Goal: Information Seeking & Learning: Learn about a topic

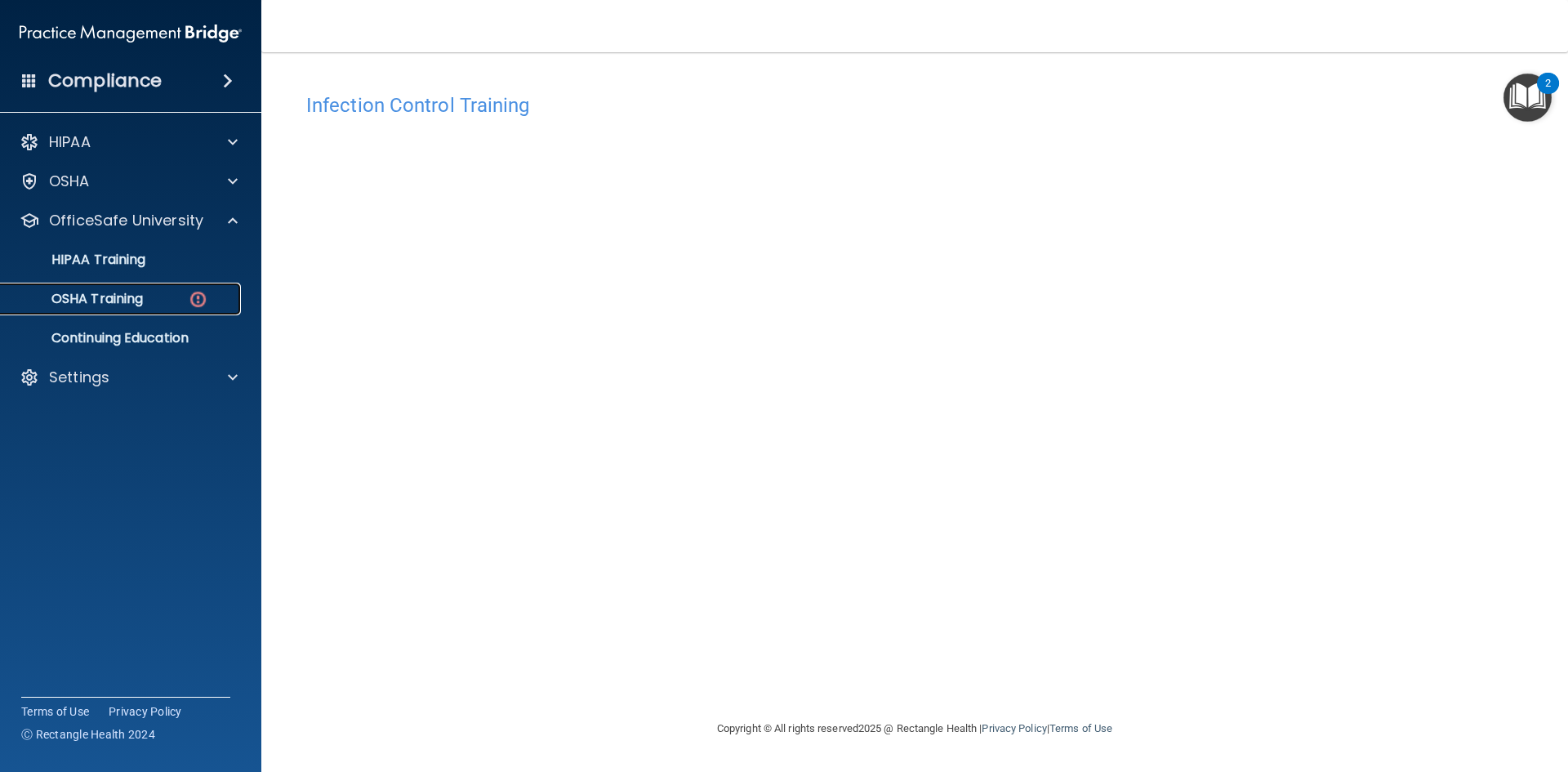
click at [192, 298] on img at bounding box center [198, 299] width 20 height 20
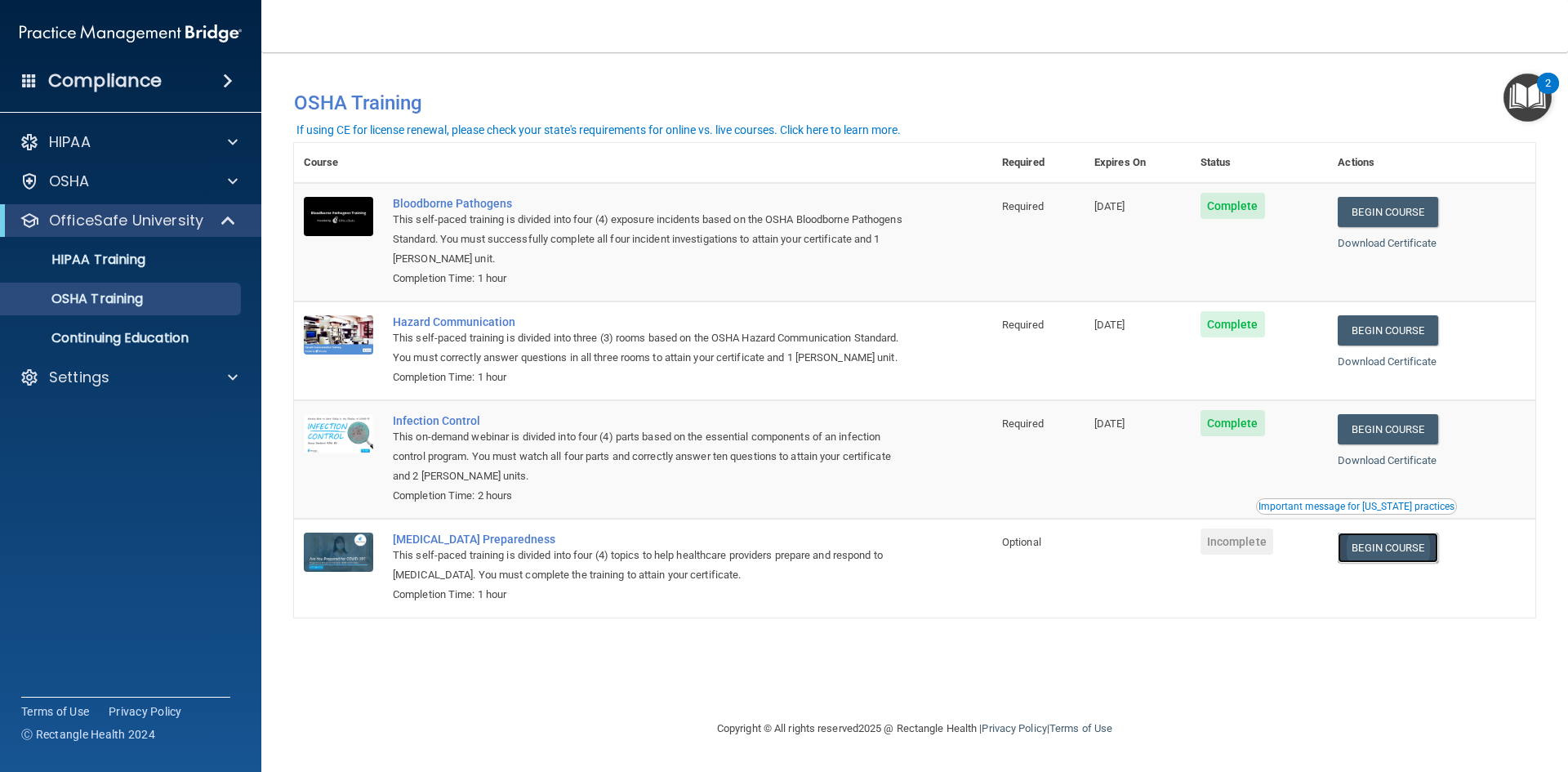
click at [1407, 548] on link "Begin Course" at bounding box center [1388, 547] width 100 height 30
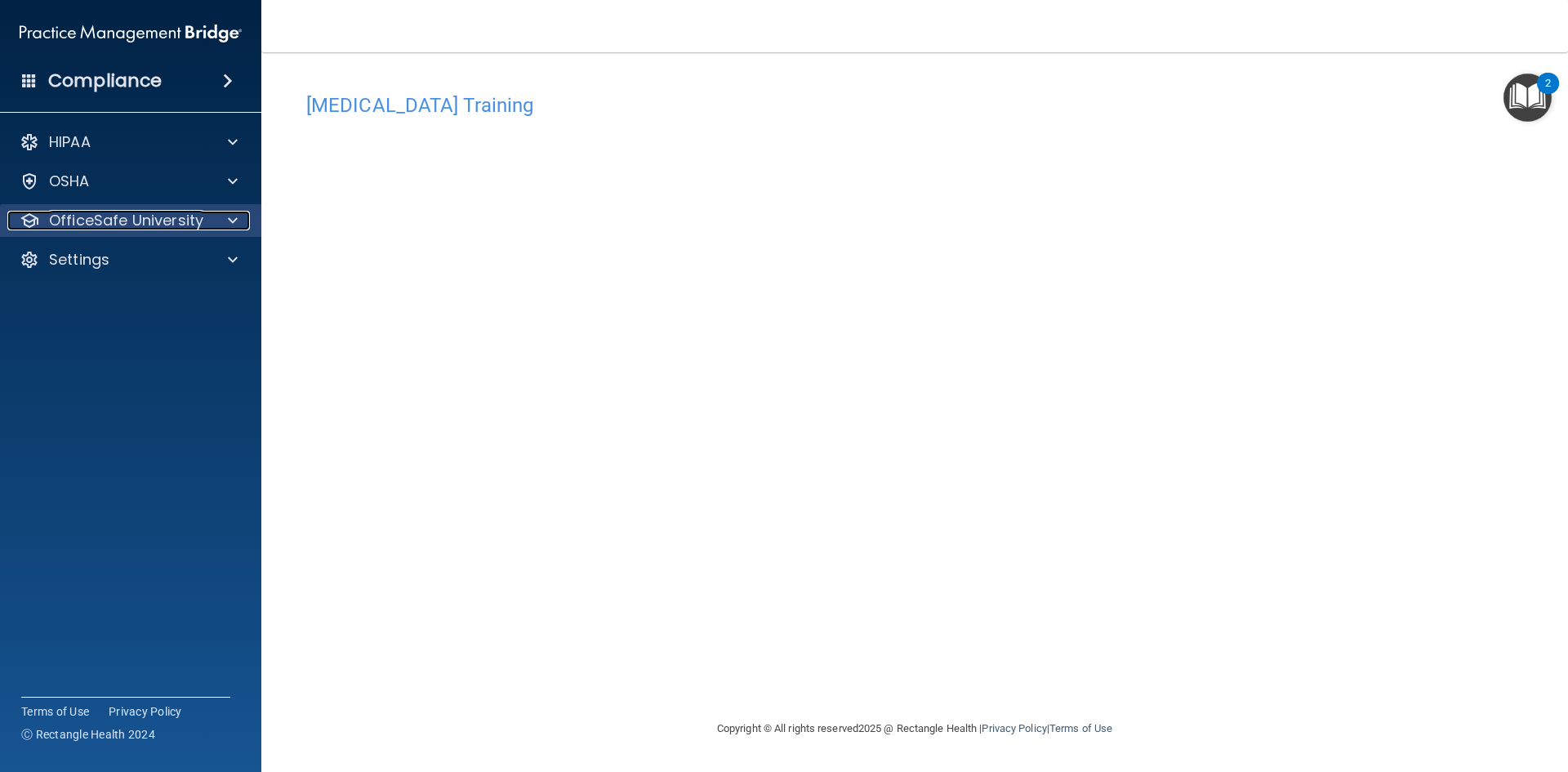
click at [220, 215] on div at bounding box center [230, 220] width 41 height 20
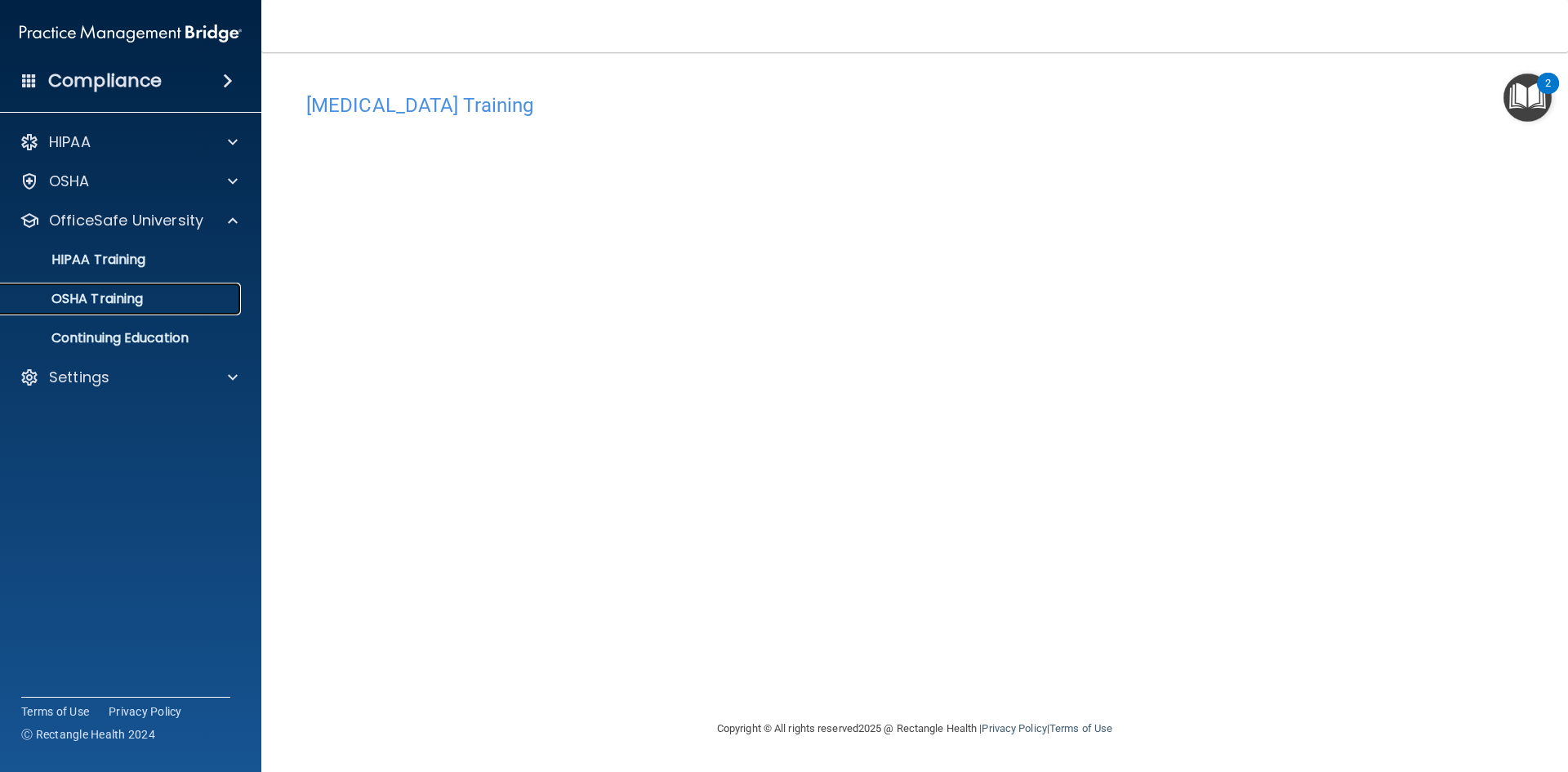
click at [175, 302] on div "OSHA Training" at bounding box center [122, 299] width 223 height 16
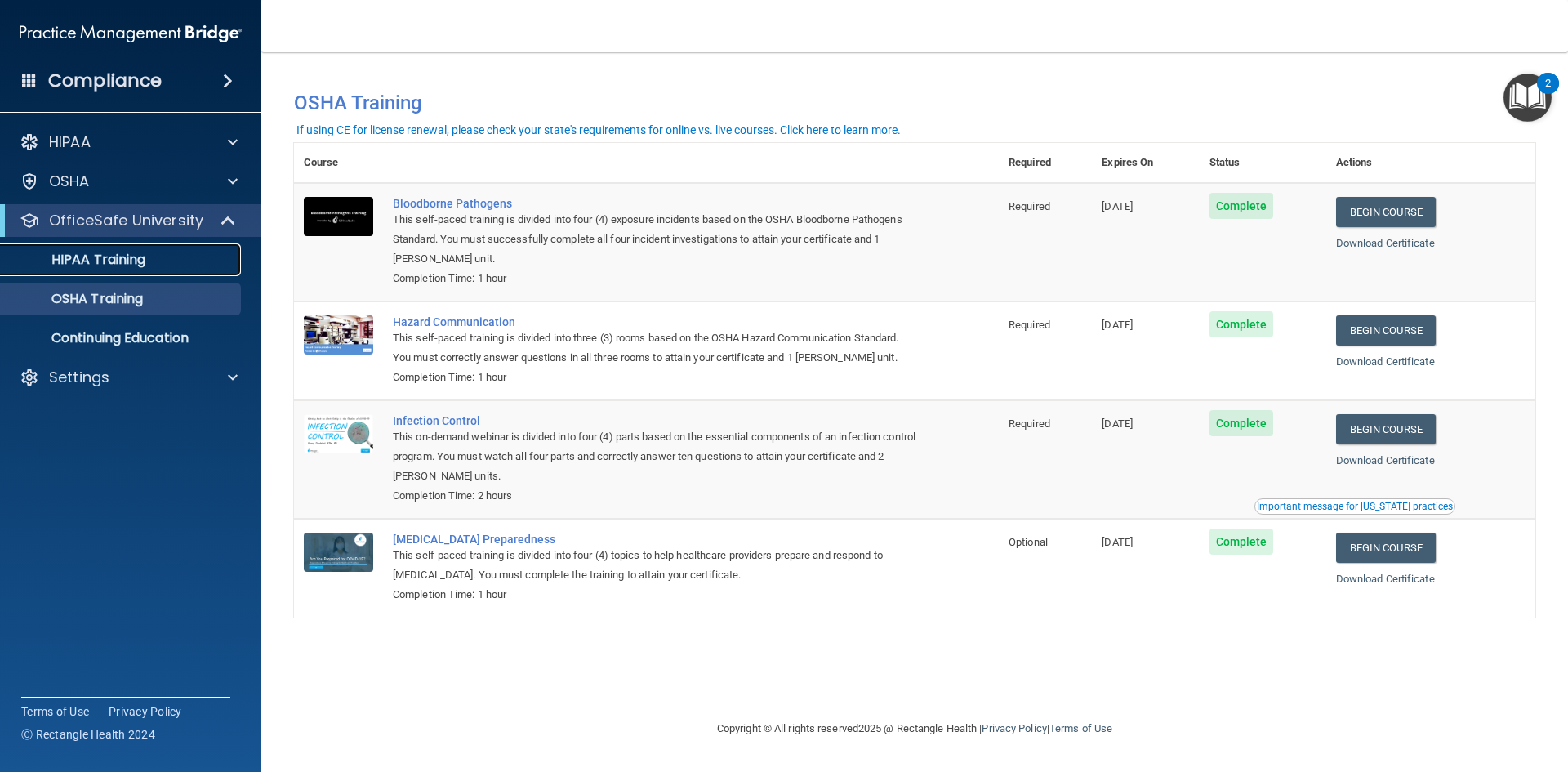
click at [154, 270] on link "HIPAA Training" at bounding box center [112, 260] width 257 height 33
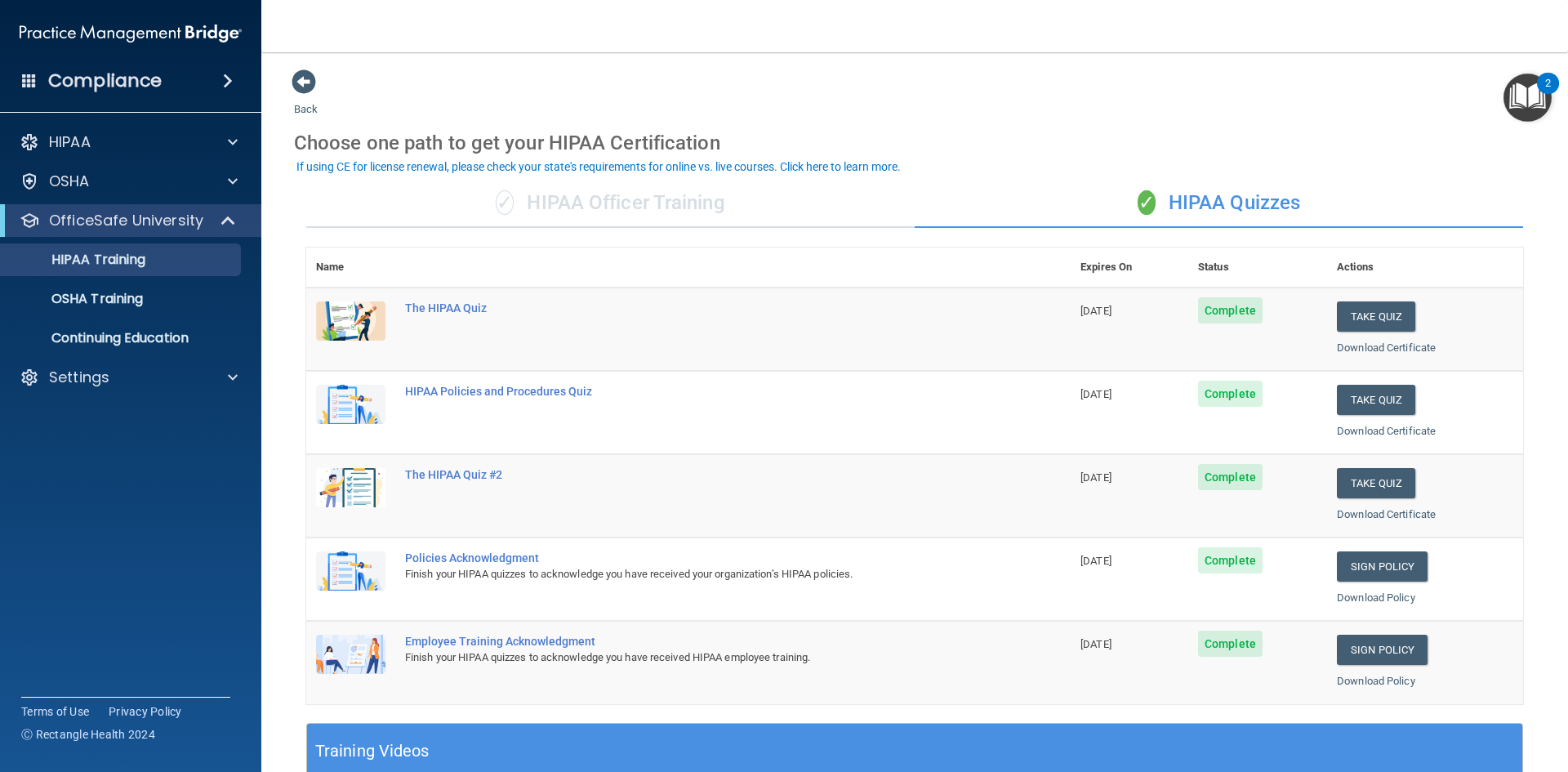
click at [1224, 192] on div "✓ HIPAA Quizzes" at bounding box center [1219, 203] width 608 height 49
click at [174, 288] on link "OSHA Training" at bounding box center [112, 299] width 257 height 33
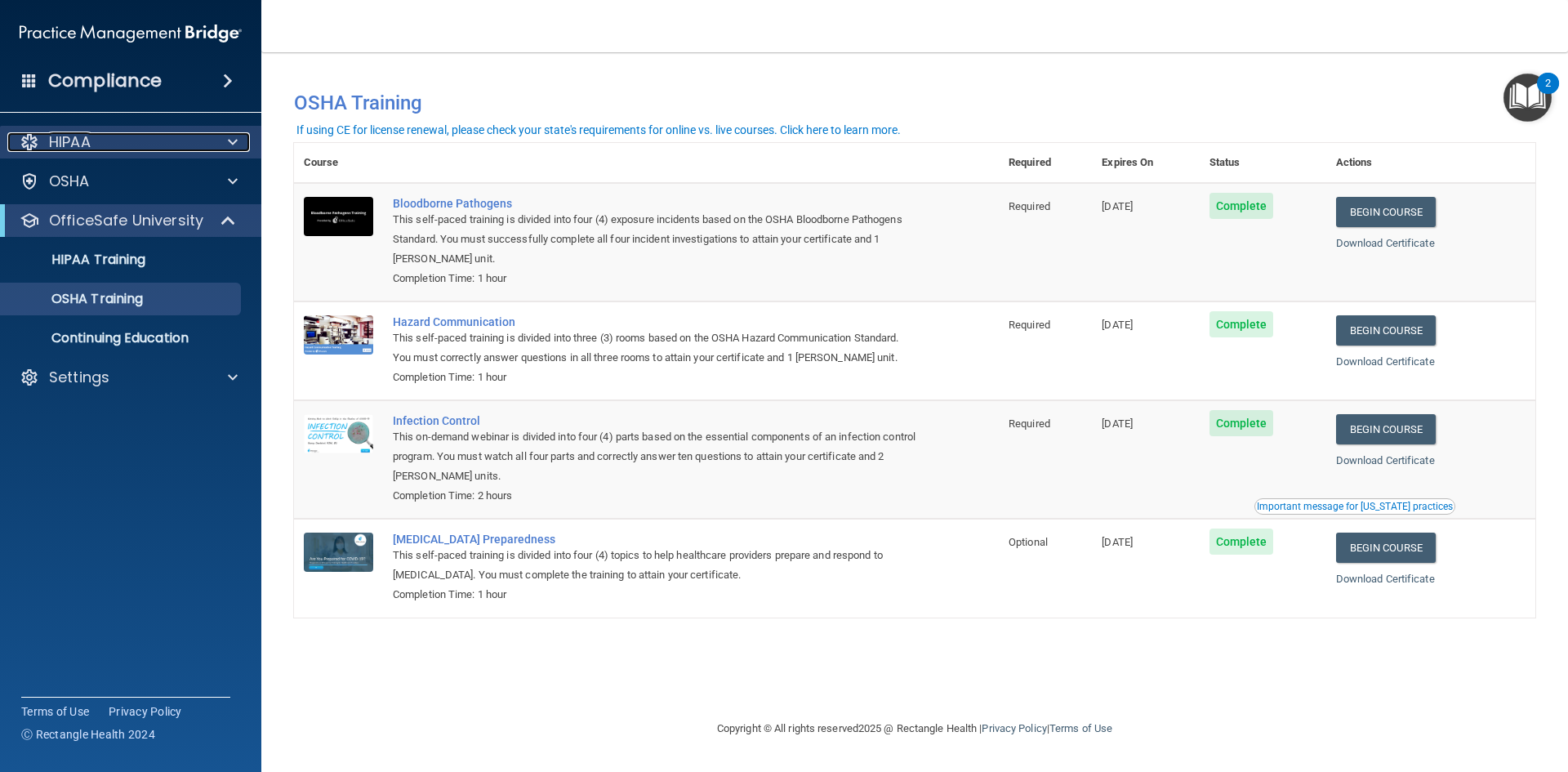
click at [234, 138] on span at bounding box center [233, 142] width 10 height 20
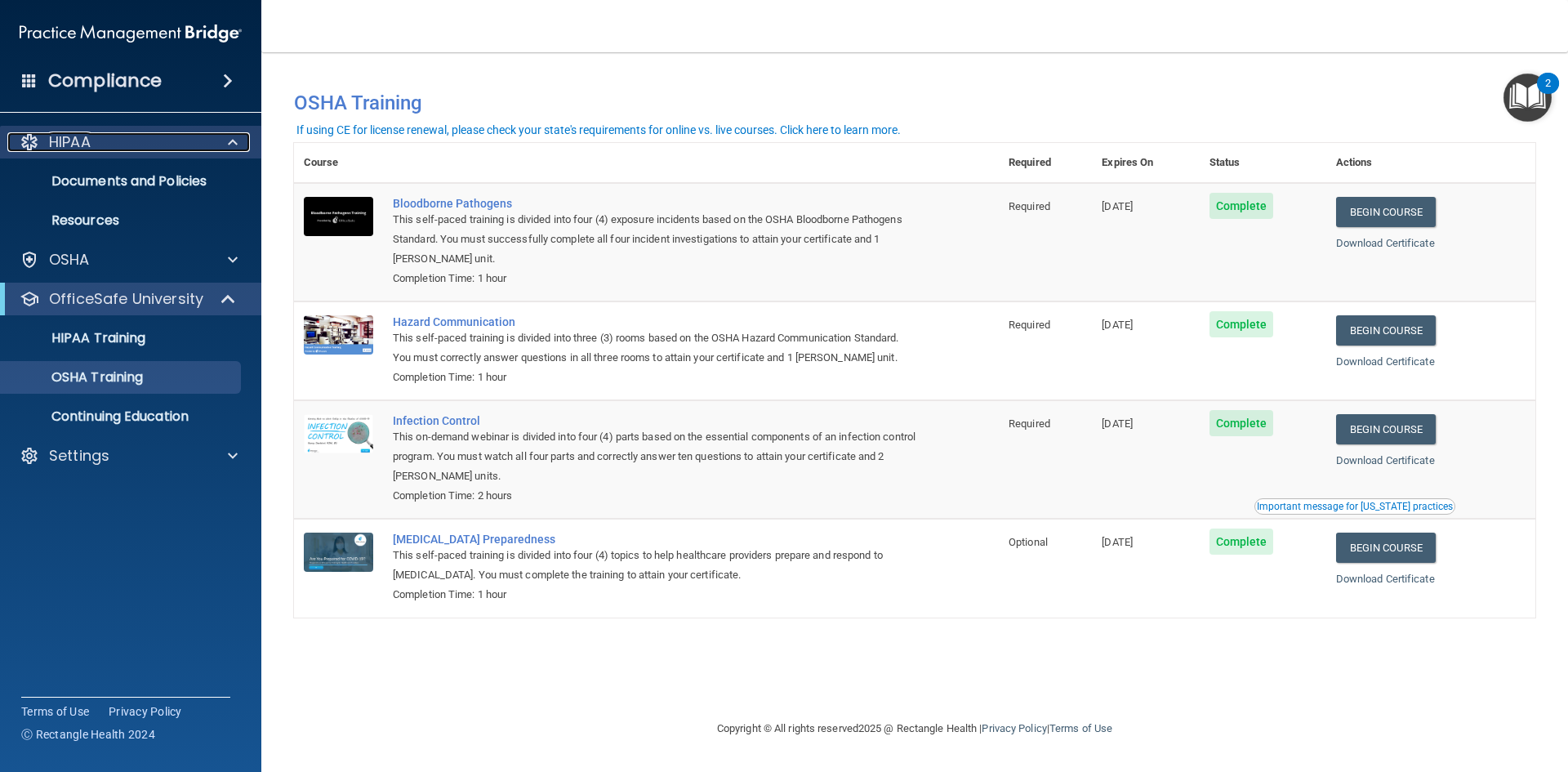
click at [230, 136] on span at bounding box center [233, 142] width 10 height 20
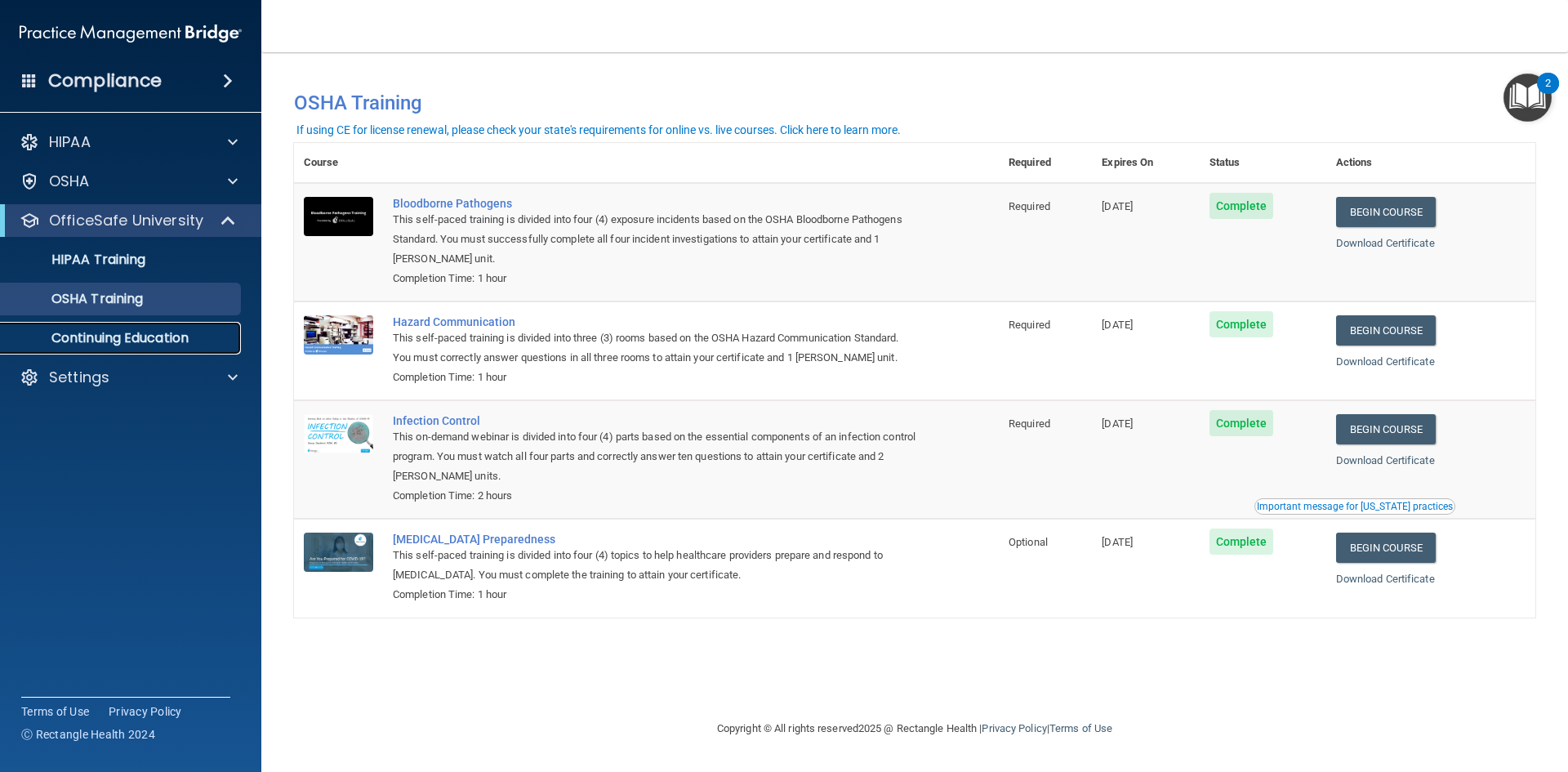
click at [189, 339] on p "Continuing Education" at bounding box center [122, 338] width 223 height 16
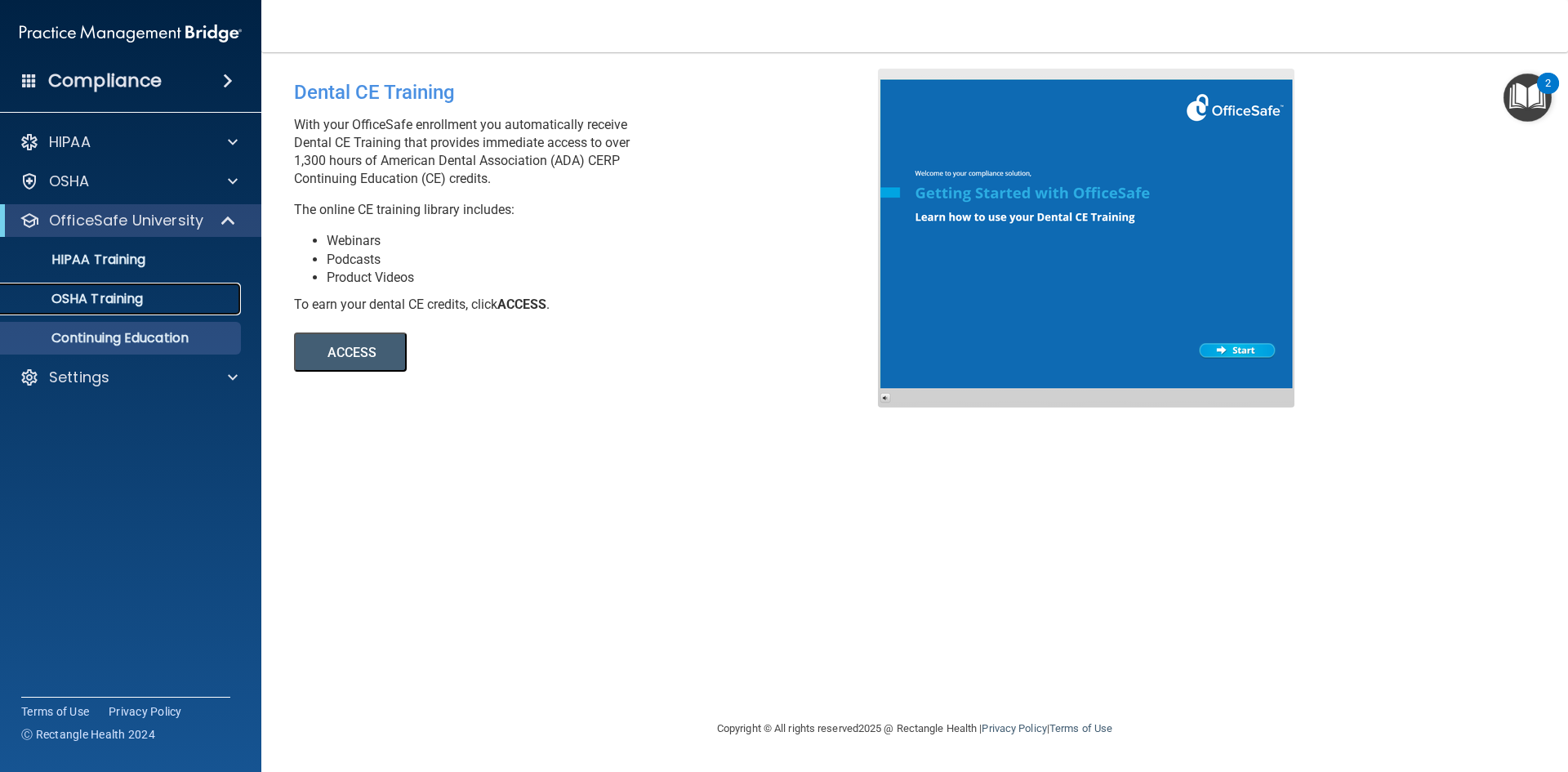
click at [159, 297] on div "OSHA Training" at bounding box center [122, 299] width 223 height 16
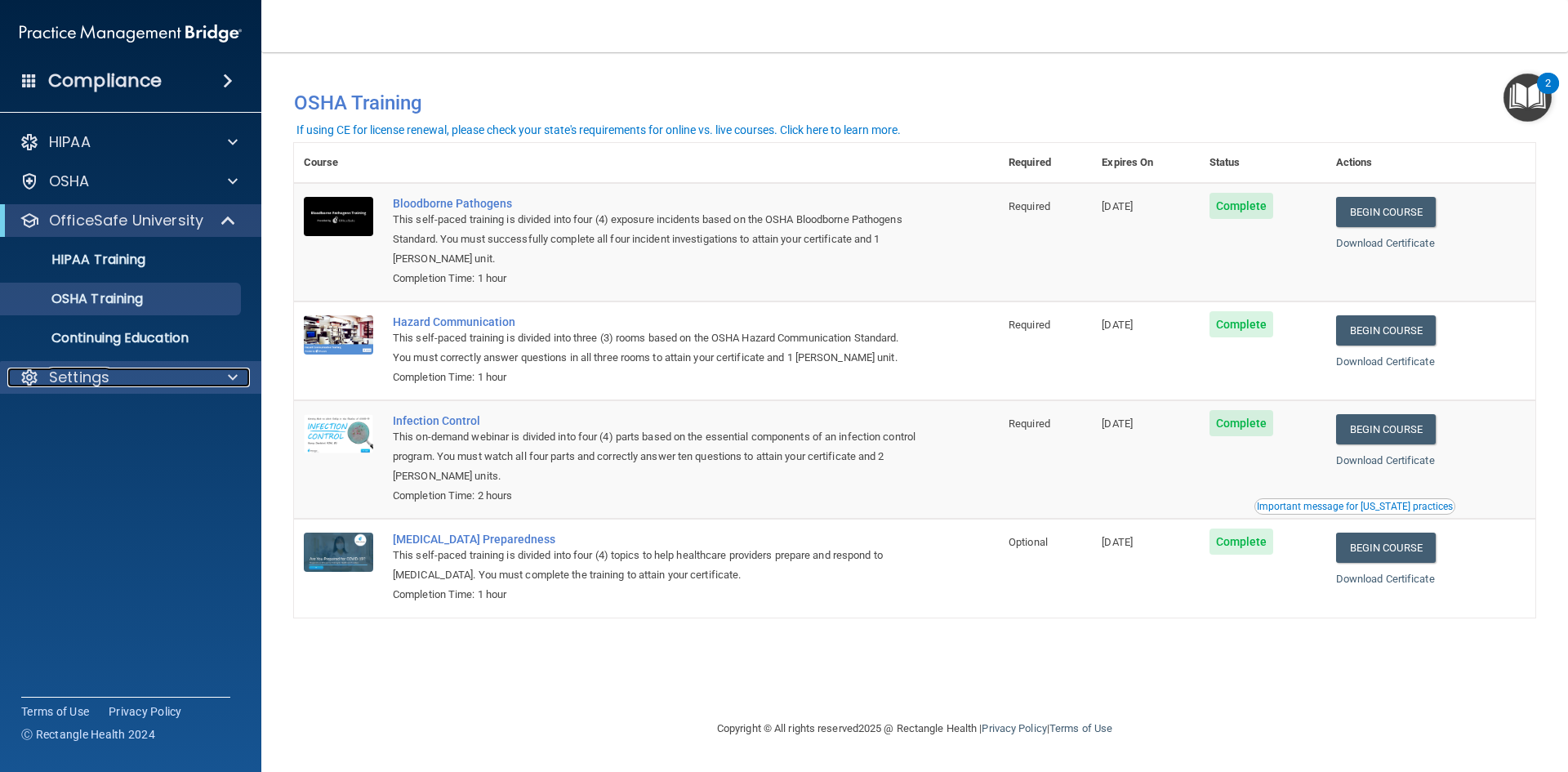
click at [210, 377] on div at bounding box center [230, 377] width 41 height 20
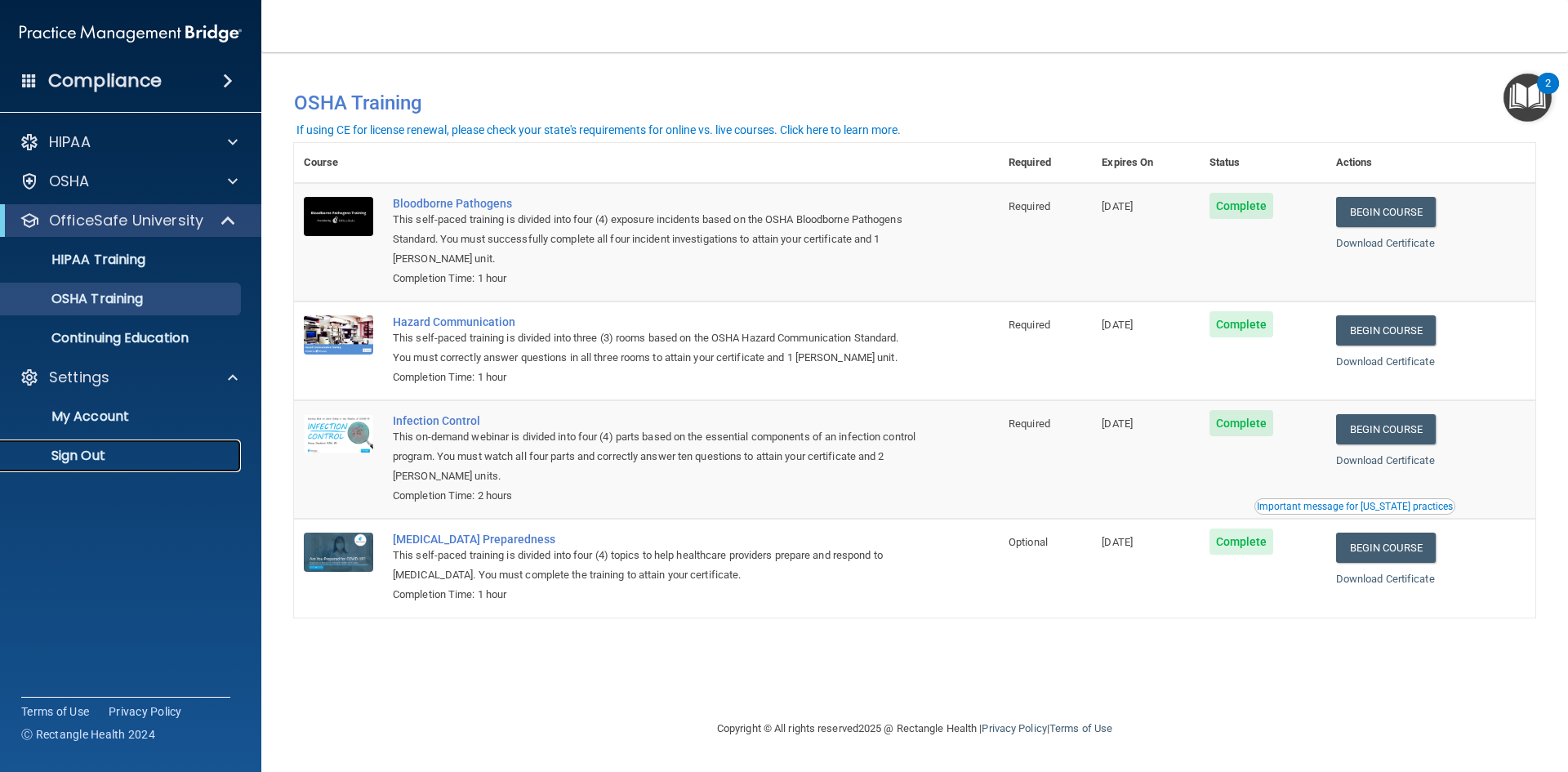
click at [111, 452] on p "Sign Out" at bounding box center [122, 456] width 223 height 16
